Goal: Task Accomplishment & Management: Complete application form

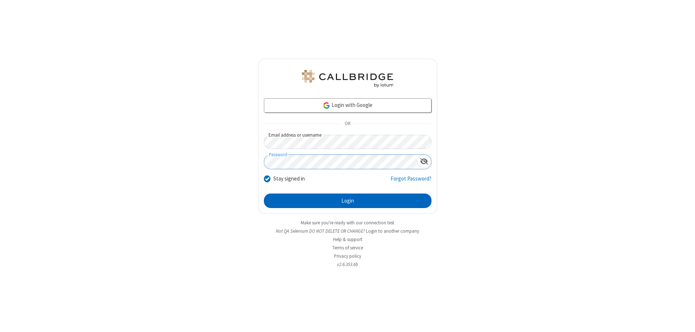
click at [348, 201] on button "Login" at bounding box center [348, 200] width 168 height 14
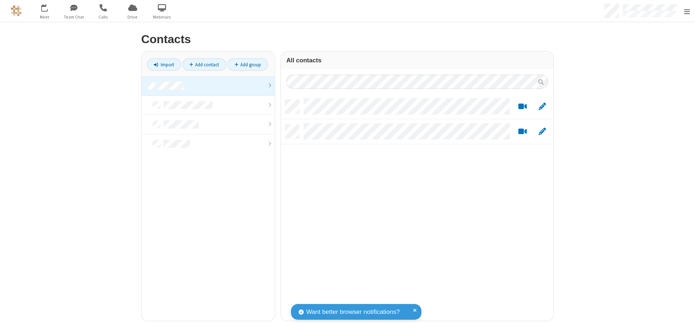
click at [201, 64] on link "Add contact" at bounding box center [205, 64] width 44 height 12
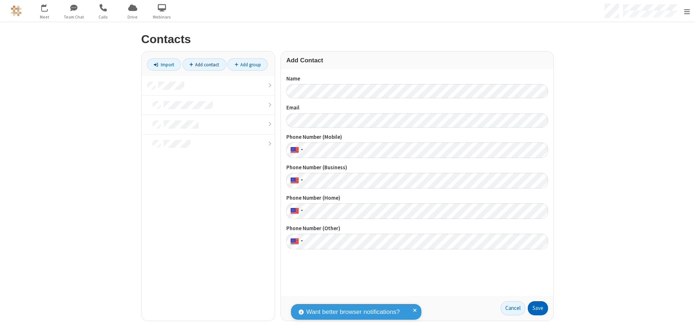
click at [535, 308] on button "Save" at bounding box center [538, 308] width 20 height 14
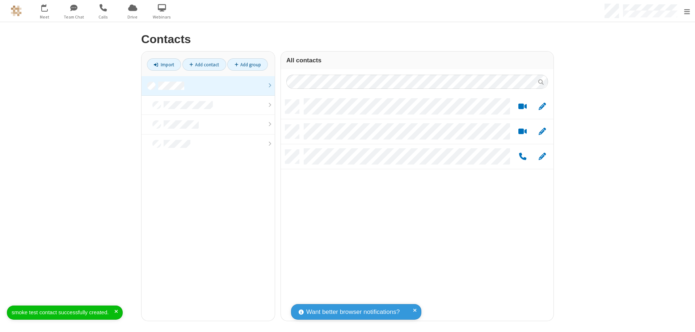
scroll to position [221, 267]
click at [201, 64] on link "Add contact" at bounding box center [205, 64] width 44 height 12
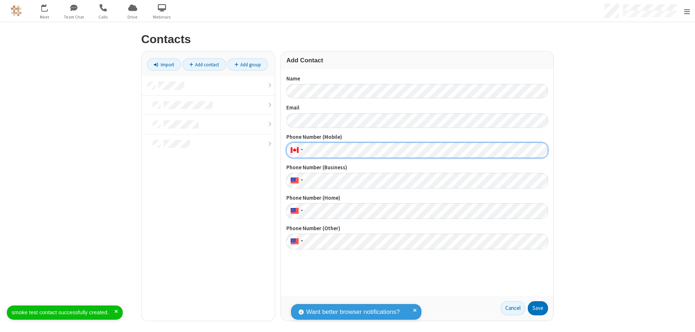
click at [535, 308] on button "Save" at bounding box center [538, 308] width 20 height 14
